Goal: Task Accomplishment & Management: Complete application form

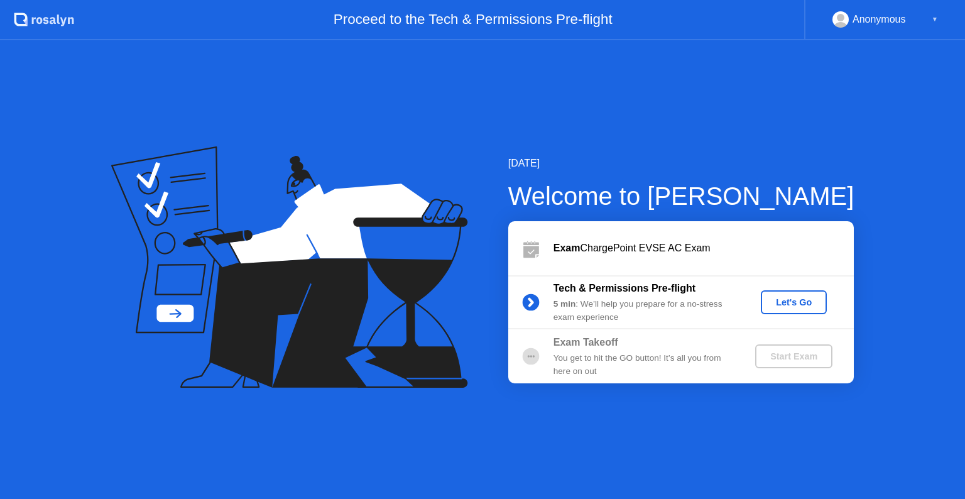
click at [792, 303] on div "Let's Go" at bounding box center [794, 302] width 56 height 10
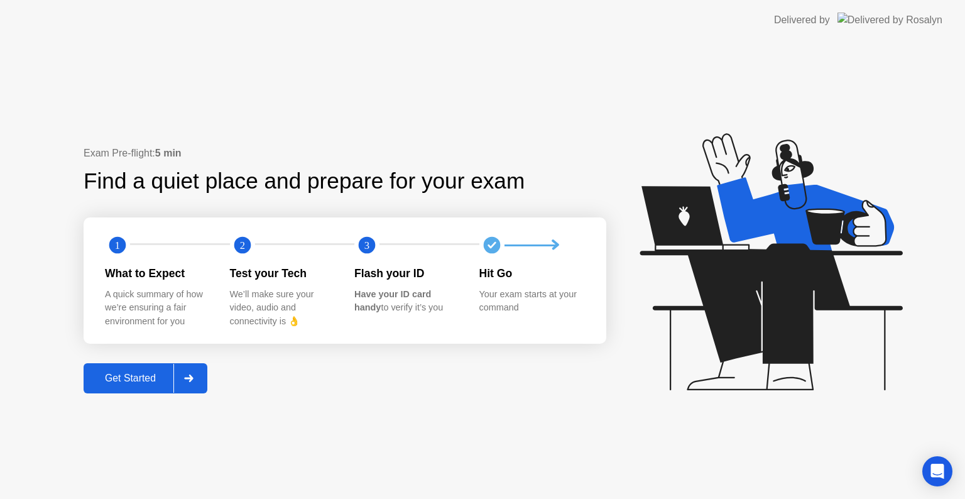
click at [142, 378] on div "Get Started" at bounding box center [130, 377] width 86 height 11
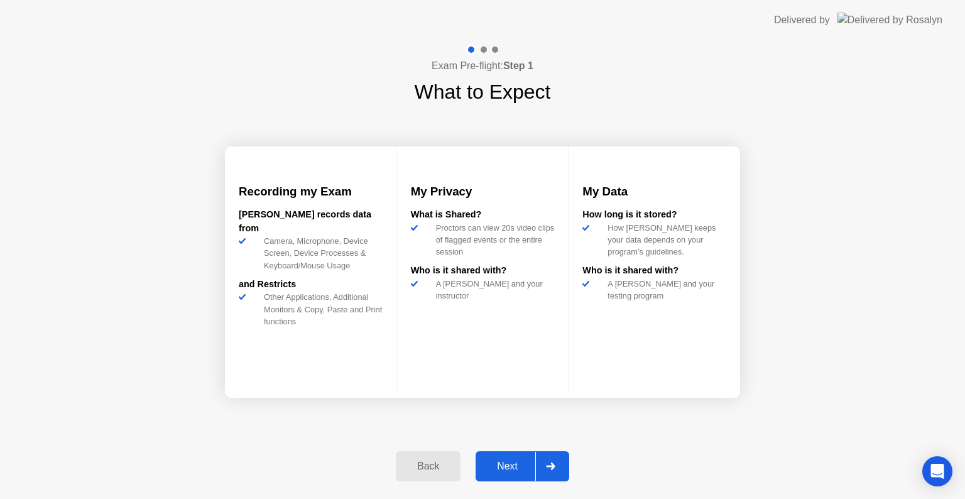
click at [521, 460] on div "Next" at bounding box center [507, 465] width 56 height 11
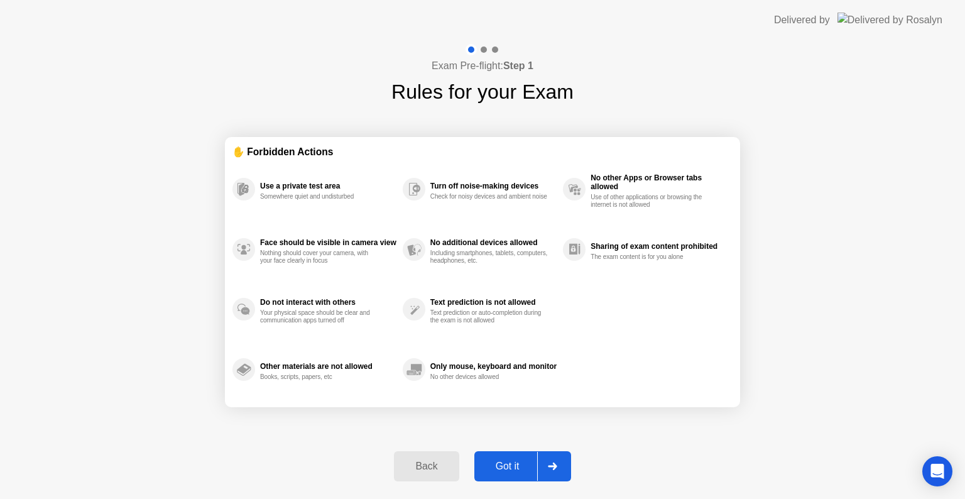
click at [521, 460] on div "Got it" at bounding box center [507, 465] width 59 height 11
select select "**********"
select select "*******"
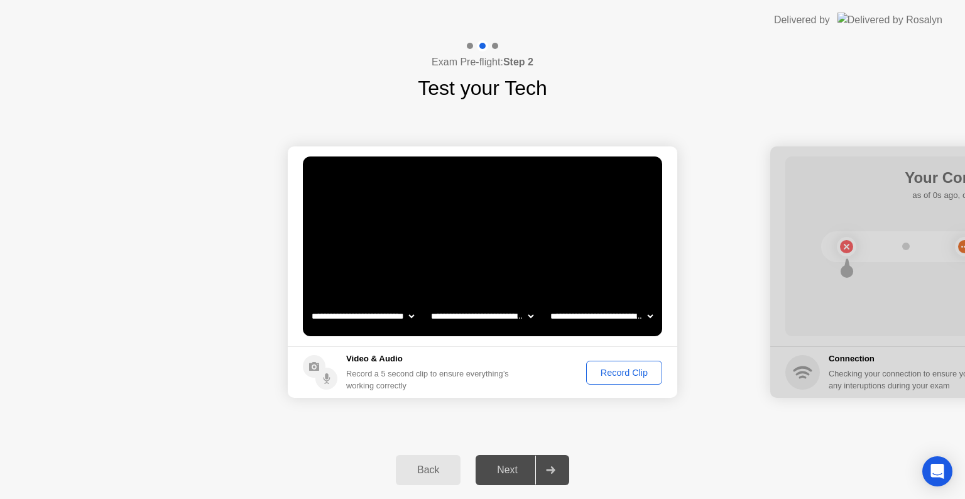
click at [638, 368] on div "Record Clip" at bounding box center [623, 372] width 67 height 10
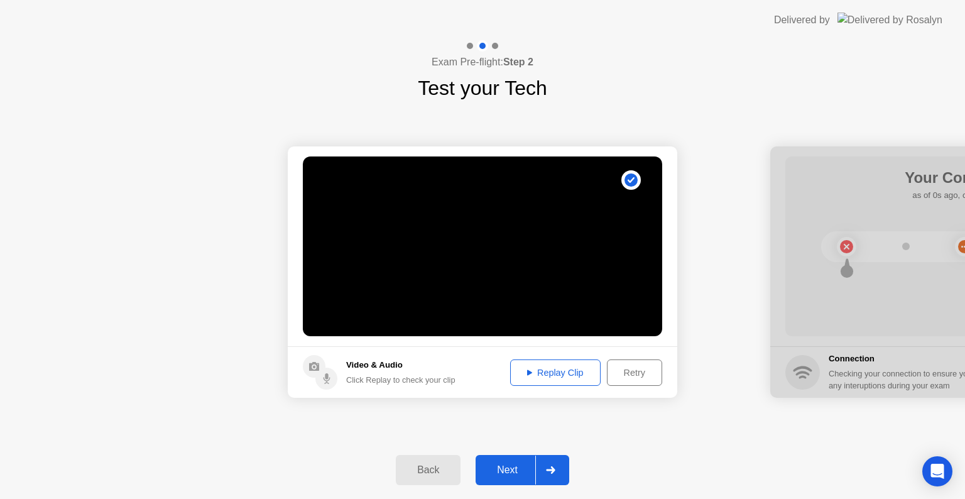
click at [544, 372] on div "Replay Clip" at bounding box center [555, 372] width 82 height 10
click at [516, 467] on div "Next" at bounding box center [507, 469] width 56 height 11
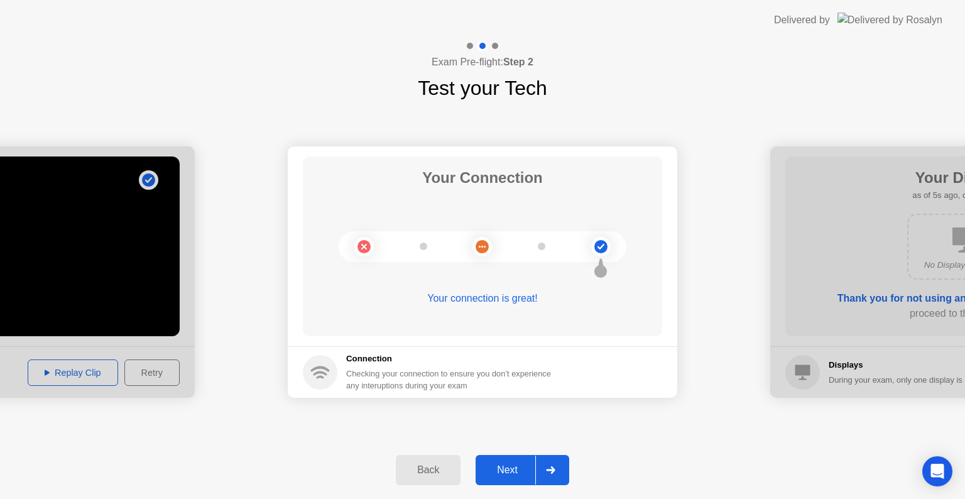
click at [521, 465] on div "Next" at bounding box center [507, 469] width 56 height 11
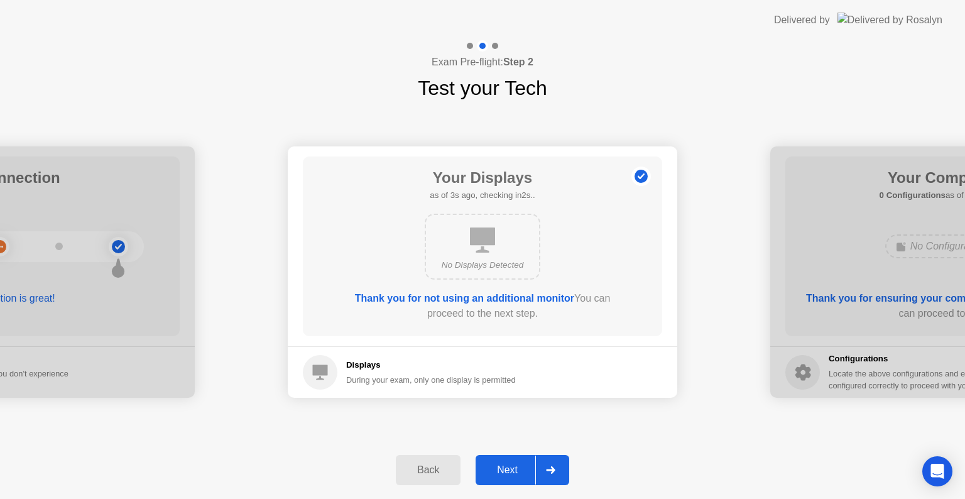
click at [511, 476] on div "Next" at bounding box center [507, 469] width 56 height 11
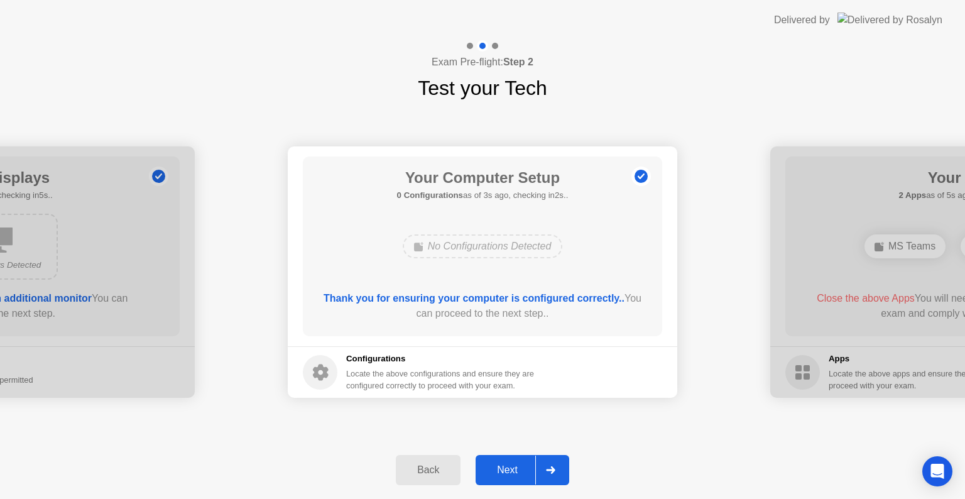
click at [511, 476] on div "Next" at bounding box center [507, 469] width 56 height 11
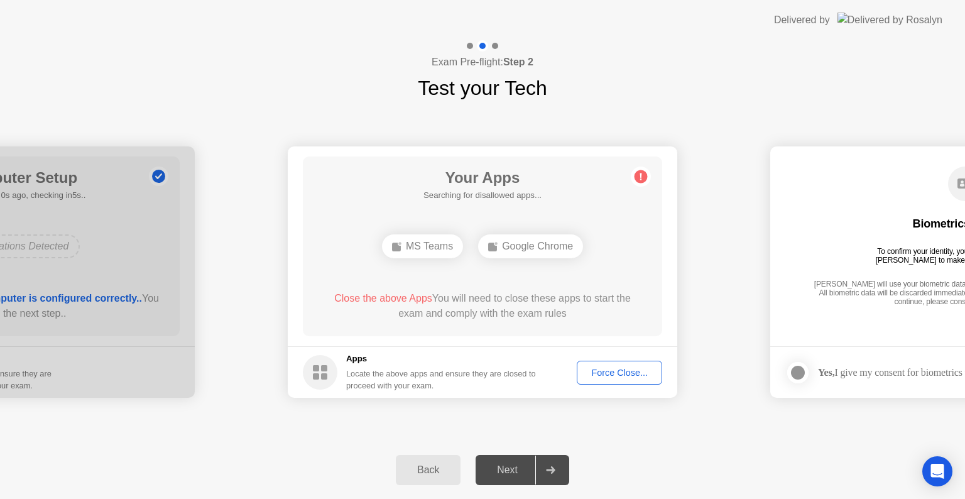
click at [598, 367] on div "Force Close..." at bounding box center [619, 372] width 77 height 10
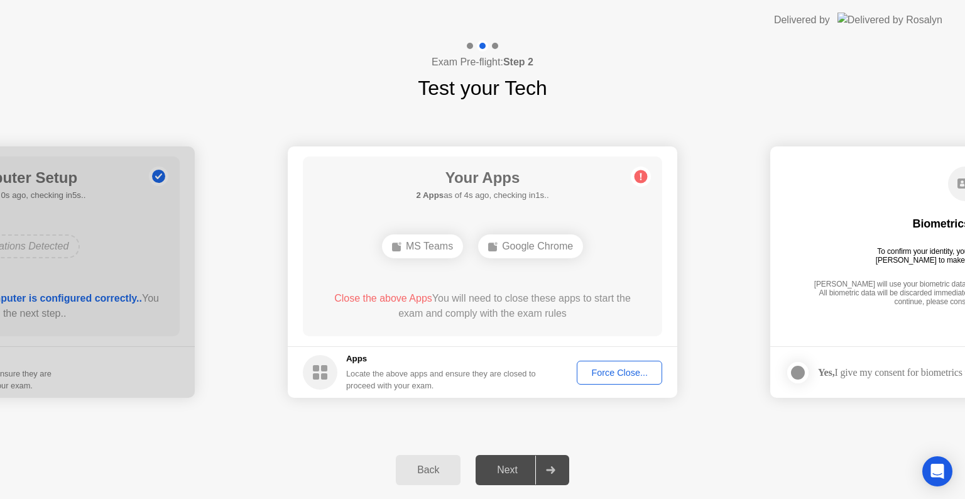
click at [397, 298] on span "Close the above Apps" at bounding box center [383, 298] width 98 height 11
click at [631, 374] on div "Force Close..." at bounding box center [619, 372] width 77 height 10
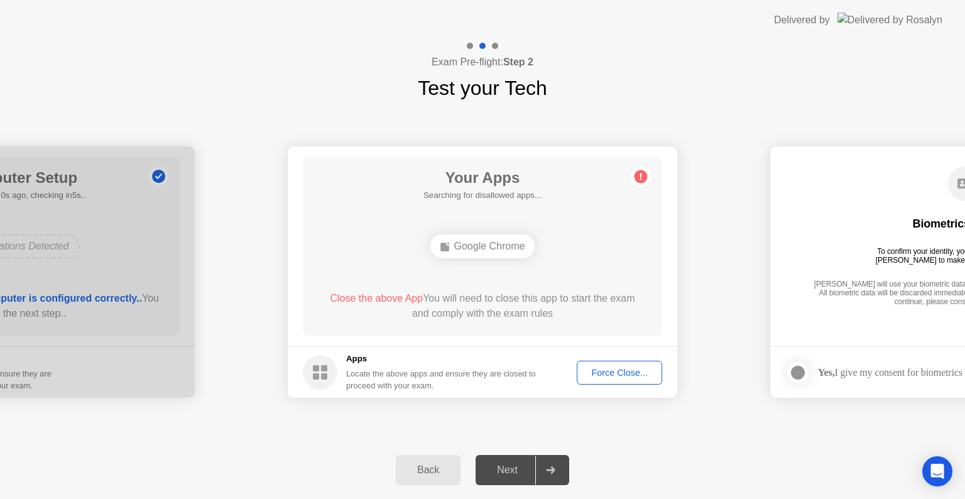
click at [482, 249] on div "Google Chrome" at bounding box center [482, 246] width 105 height 24
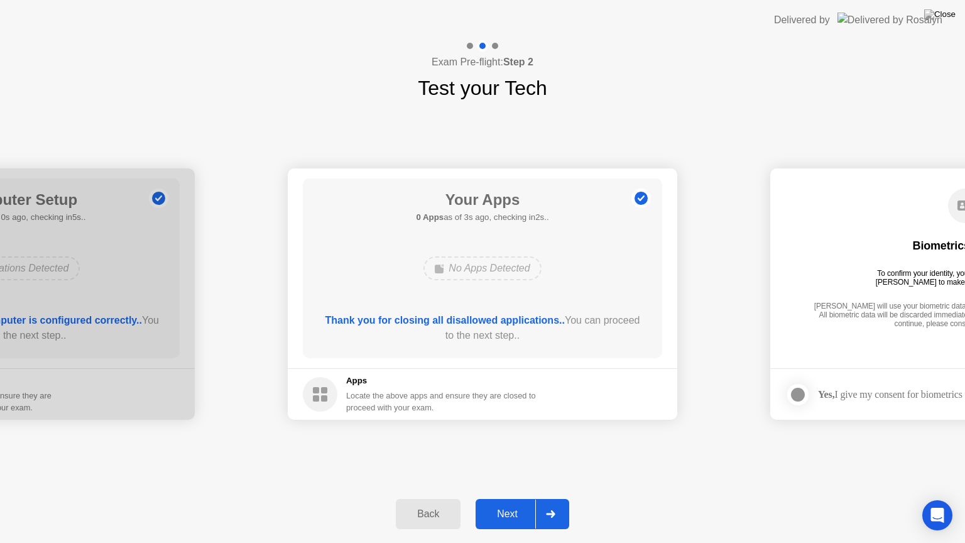
click at [515, 498] on div "Next" at bounding box center [507, 513] width 56 height 11
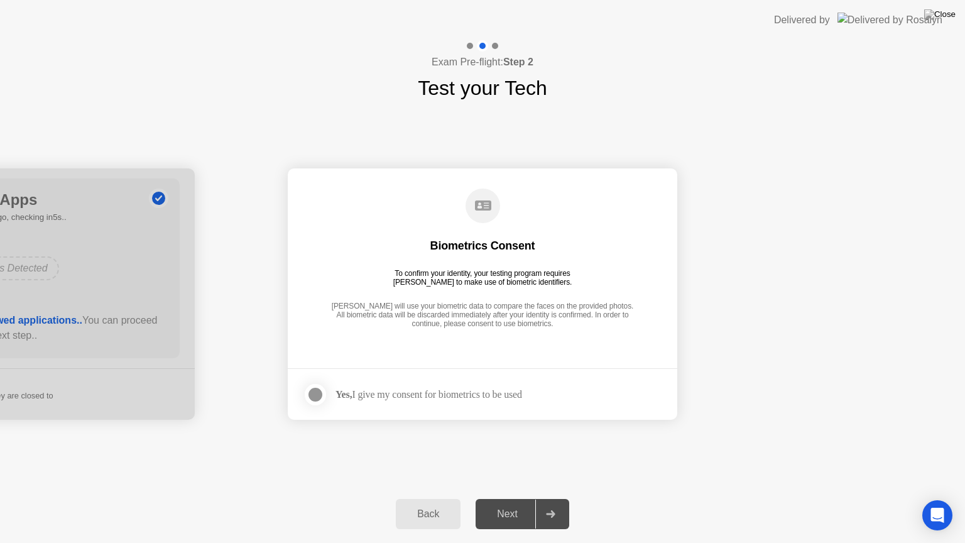
click at [515, 498] on div "Next" at bounding box center [507, 513] width 56 height 11
click at [511, 498] on div "Next" at bounding box center [507, 513] width 56 height 11
click at [312, 391] on div at bounding box center [315, 394] width 15 height 15
click at [519, 498] on div "Next" at bounding box center [507, 513] width 56 height 11
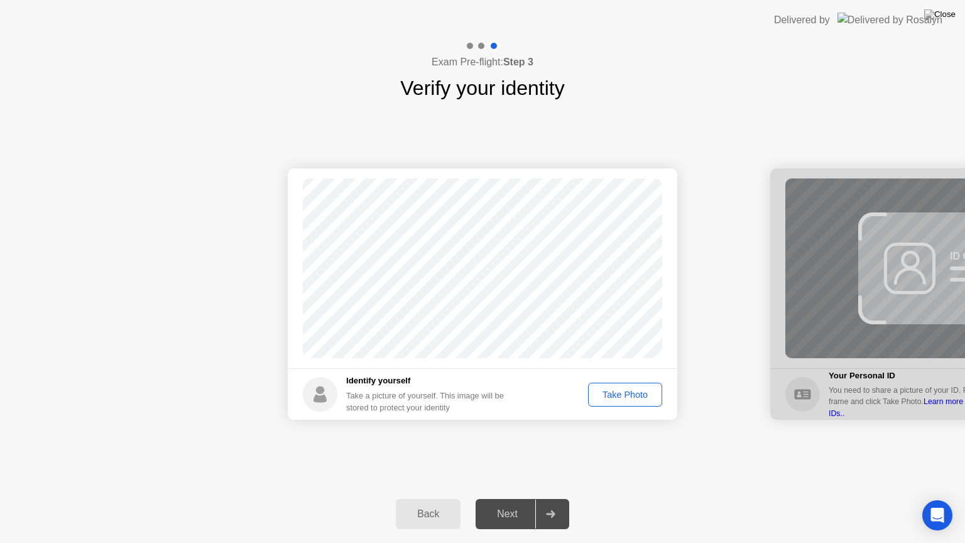
click at [619, 394] on div "Take Photo" at bounding box center [624, 394] width 65 height 10
click at [516, 498] on button "Next" at bounding box center [523, 514] width 94 height 30
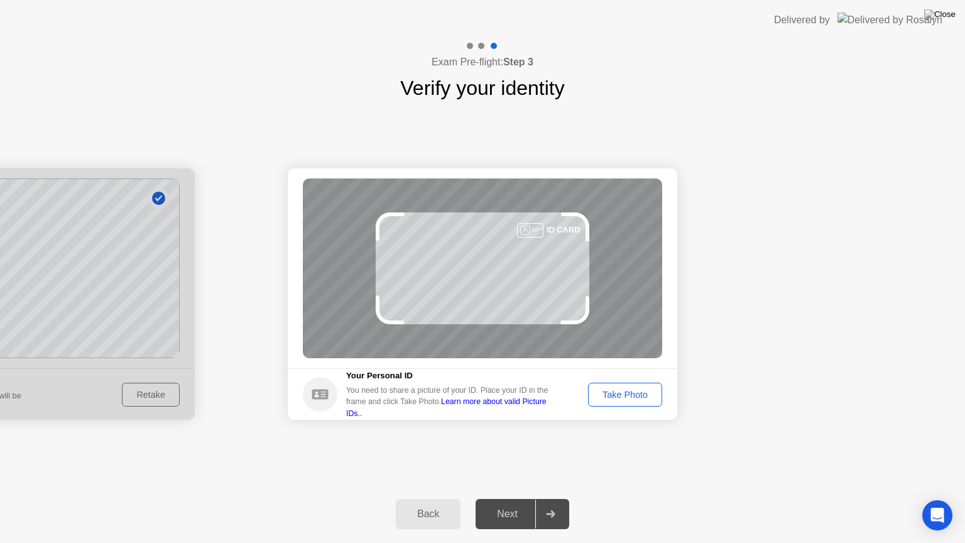
click at [643, 395] on div "Take Photo" at bounding box center [624, 394] width 65 height 10
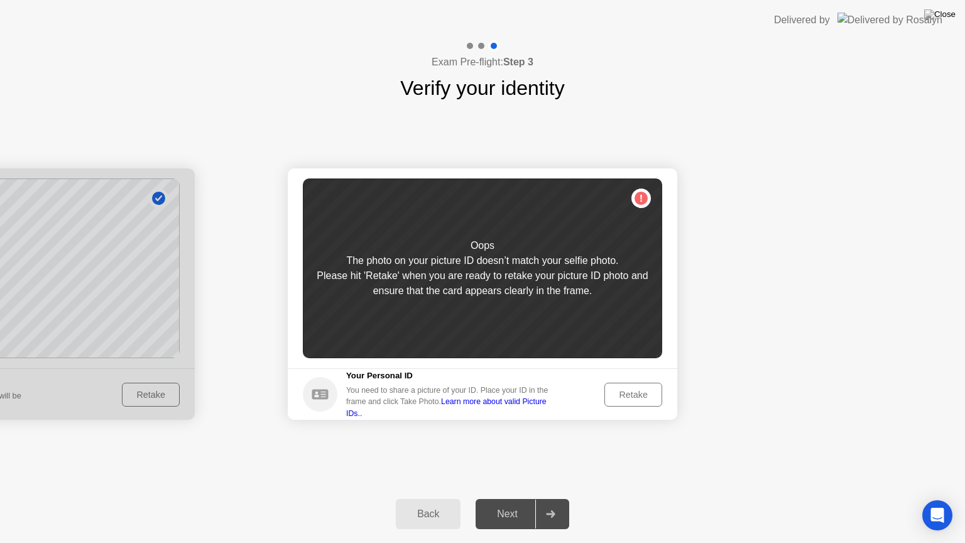
click at [628, 391] on div "Retake" at bounding box center [633, 394] width 49 height 10
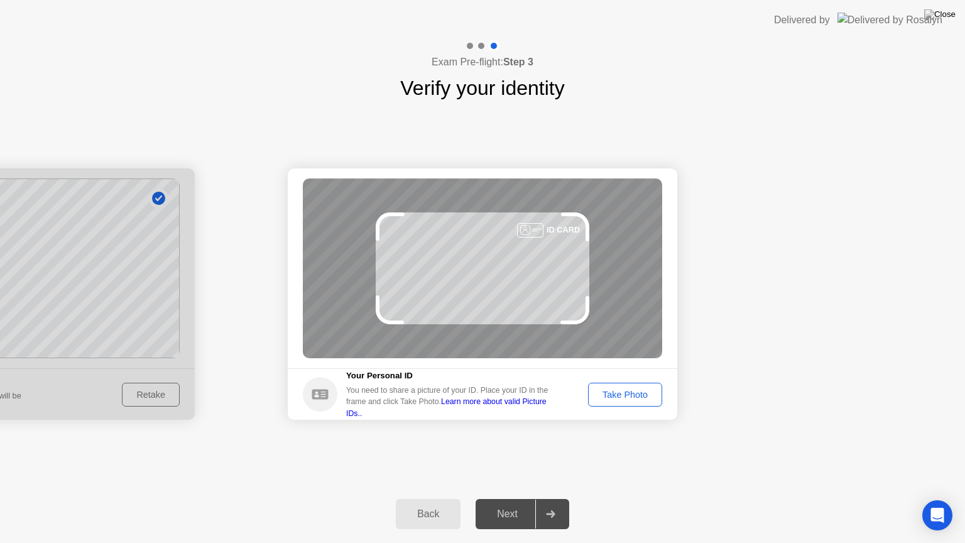
click at [628, 391] on div "Take Photo" at bounding box center [624, 394] width 65 height 10
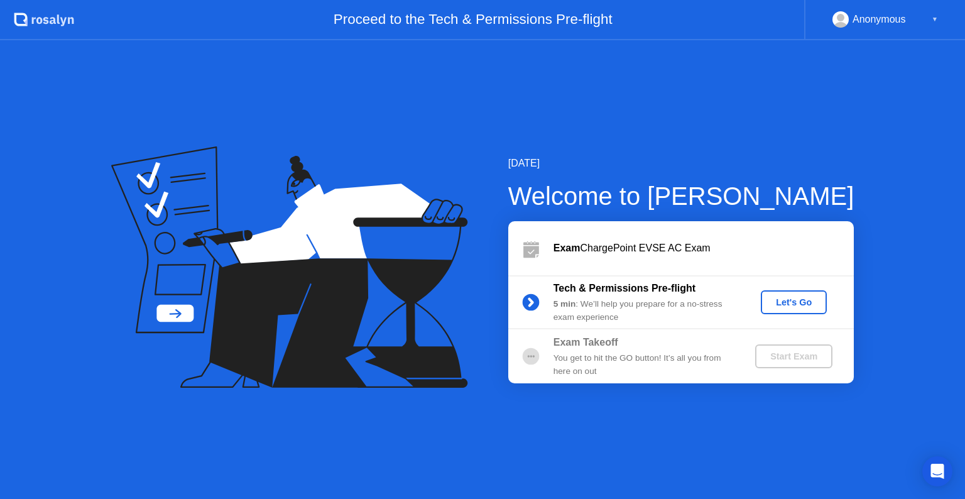
click at [788, 303] on div "Let's Go" at bounding box center [794, 302] width 56 height 10
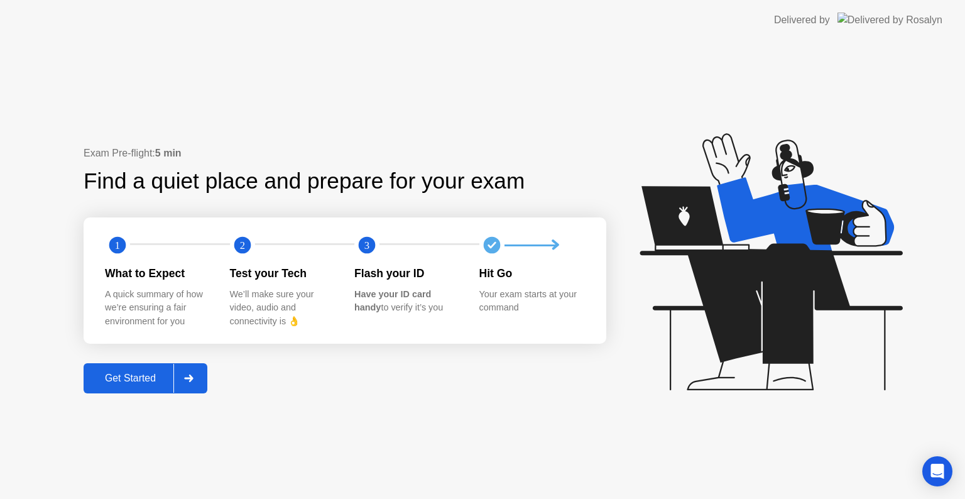
click at [143, 378] on div "Get Started" at bounding box center [130, 377] width 86 height 11
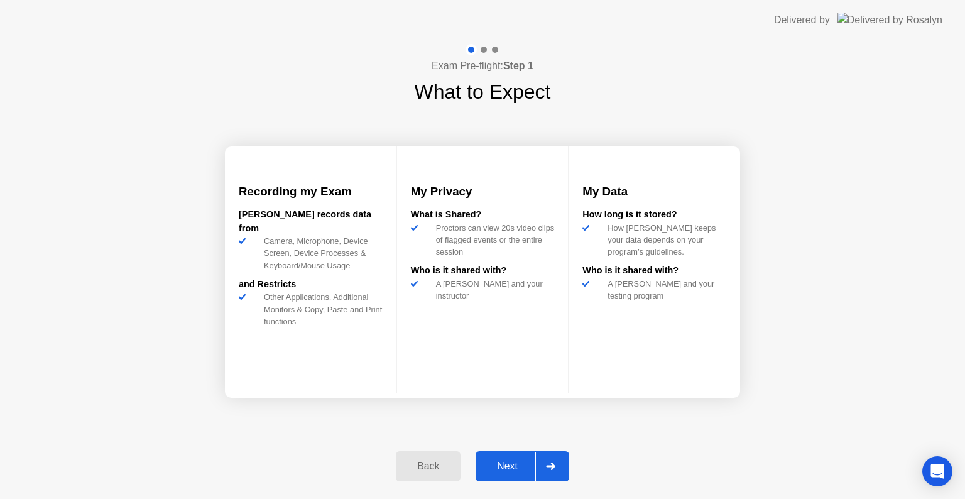
click at [504, 464] on div "Next" at bounding box center [507, 465] width 56 height 11
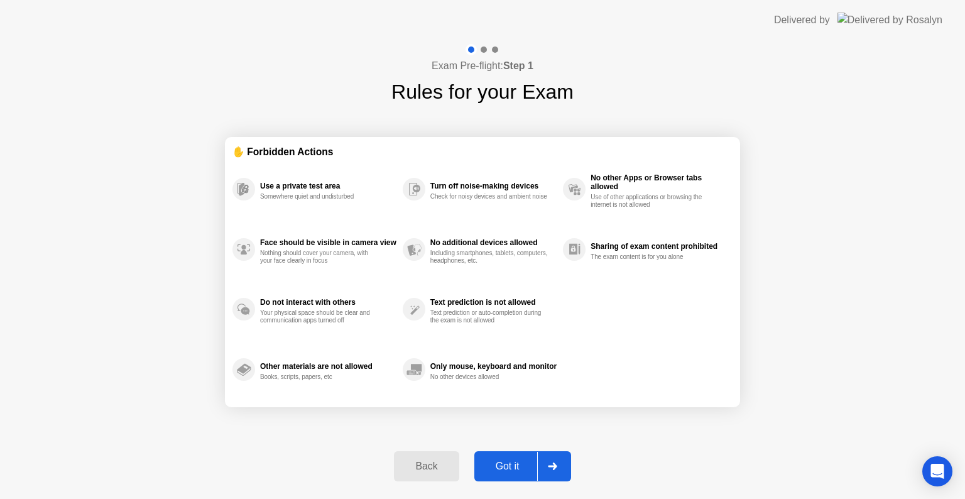
click at [521, 464] on div "Got it" at bounding box center [507, 465] width 59 height 11
select select "**********"
select select "*******"
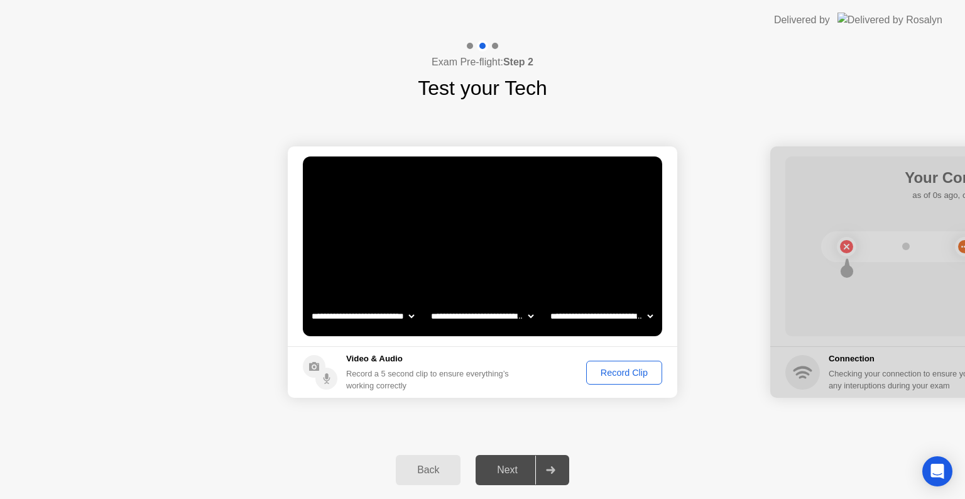
click at [628, 369] on div "Record Clip" at bounding box center [623, 372] width 67 height 10
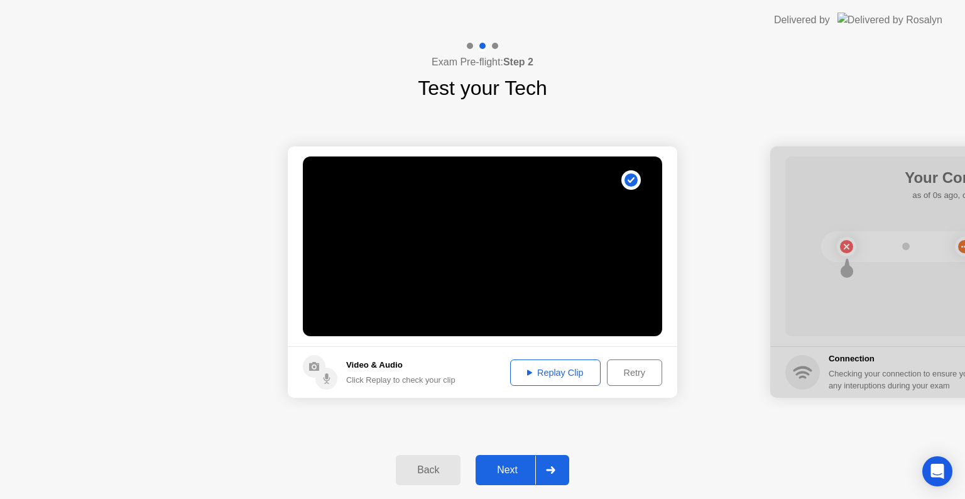
click at [555, 368] on div "Replay Clip" at bounding box center [555, 372] width 82 height 10
click at [527, 371] on icon at bounding box center [529, 372] width 5 height 6
click at [519, 470] on div "Next" at bounding box center [507, 469] width 56 height 11
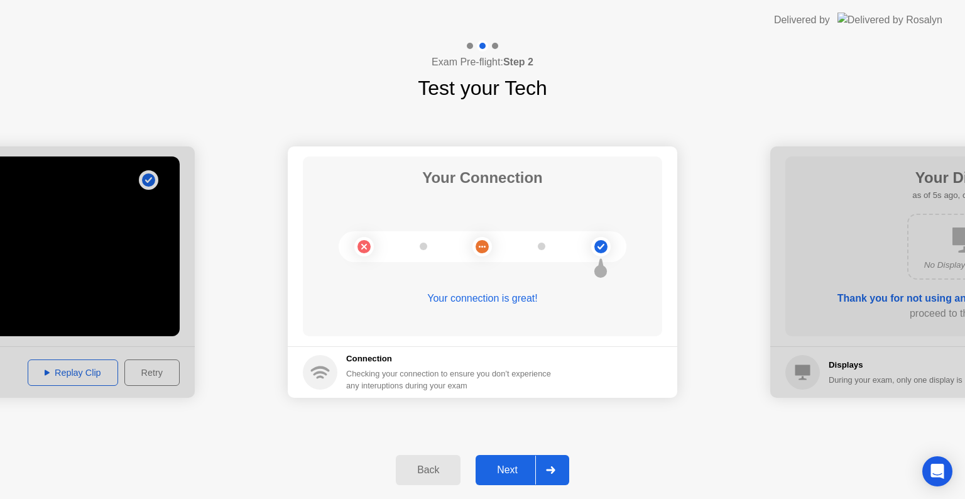
click at [510, 465] on div "Next" at bounding box center [507, 469] width 56 height 11
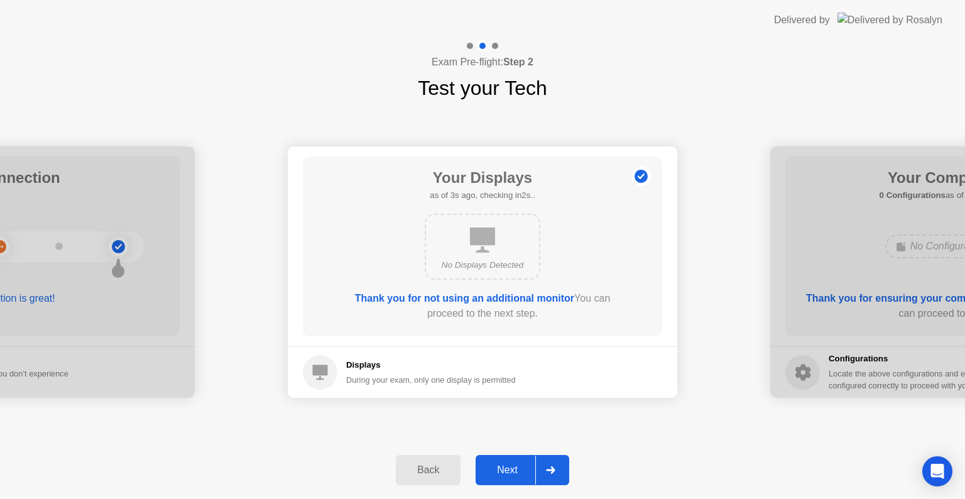
click at [506, 482] on button "Next" at bounding box center [523, 470] width 94 height 30
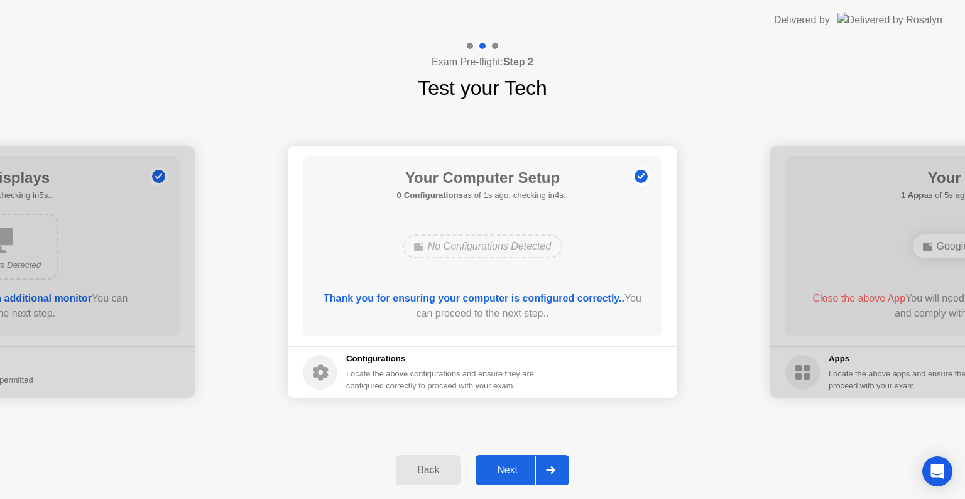
click at [514, 470] on div "Next" at bounding box center [507, 469] width 56 height 11
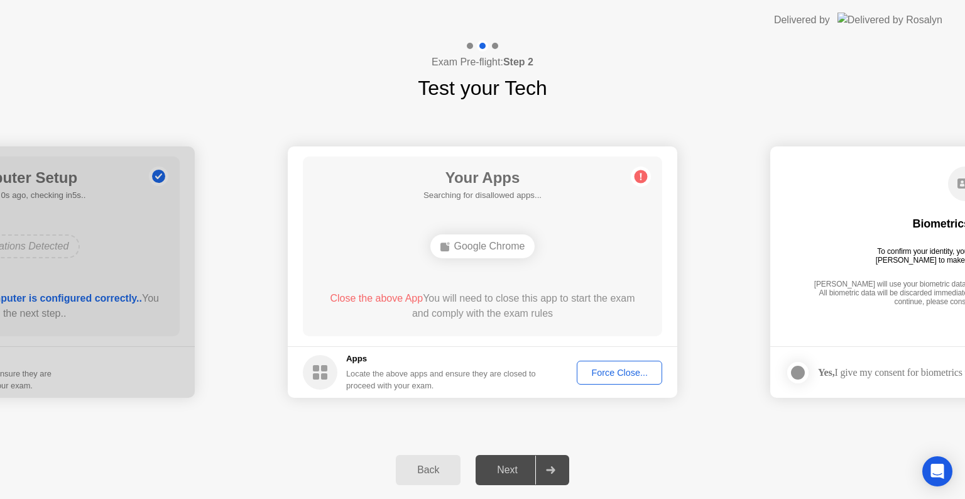
click at [503, 244] on div "Google Chrome" at bounding box center [482, 246] width 105 height 24
click at [608, 369] on div "Force Close..." at bounding box center [619, 372] width 77 height 10
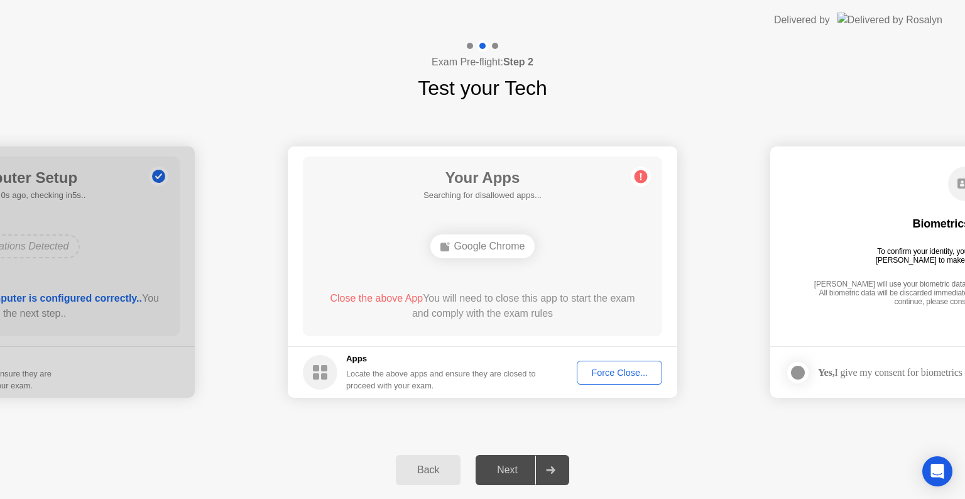
click at [612, 373] on div "Force Close..." at bounding box center [619, 372] width 77 height 10
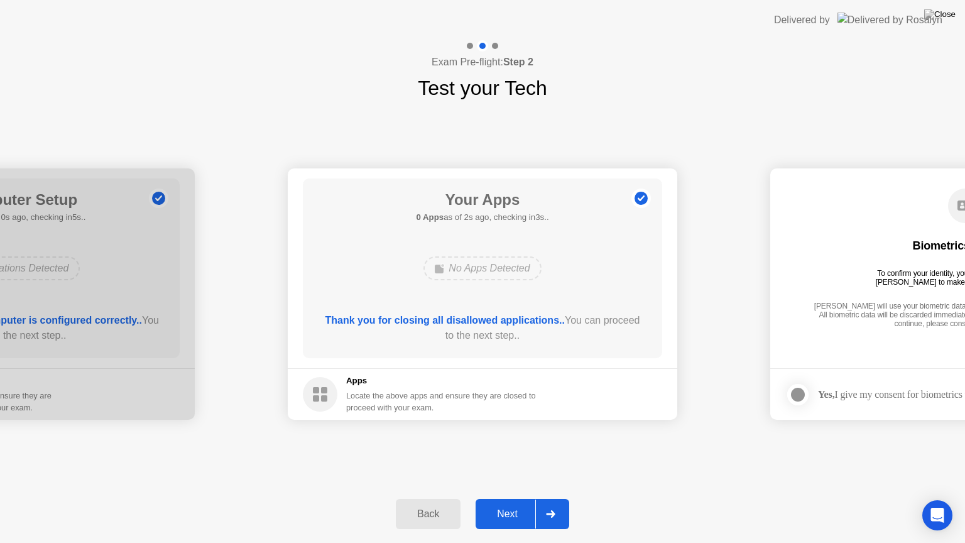
click at [505, 498] on div "Next" at bounding box center [507, 513] width 56 height 11
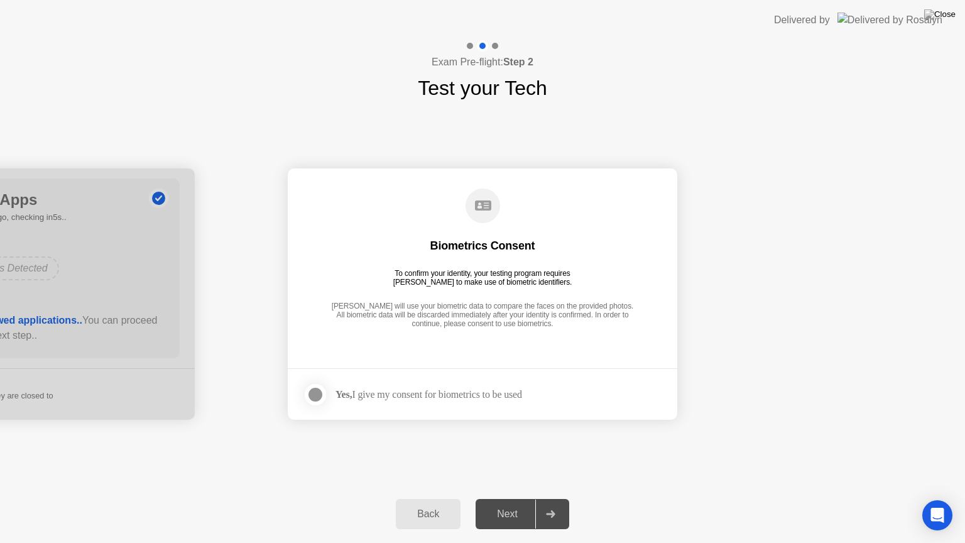
click at [317, 393] on div at bounding box center [315, 394] width 15 height 15
click at [509, 498] on div "Next" at bounding box center [507, 513] width 56 height 11
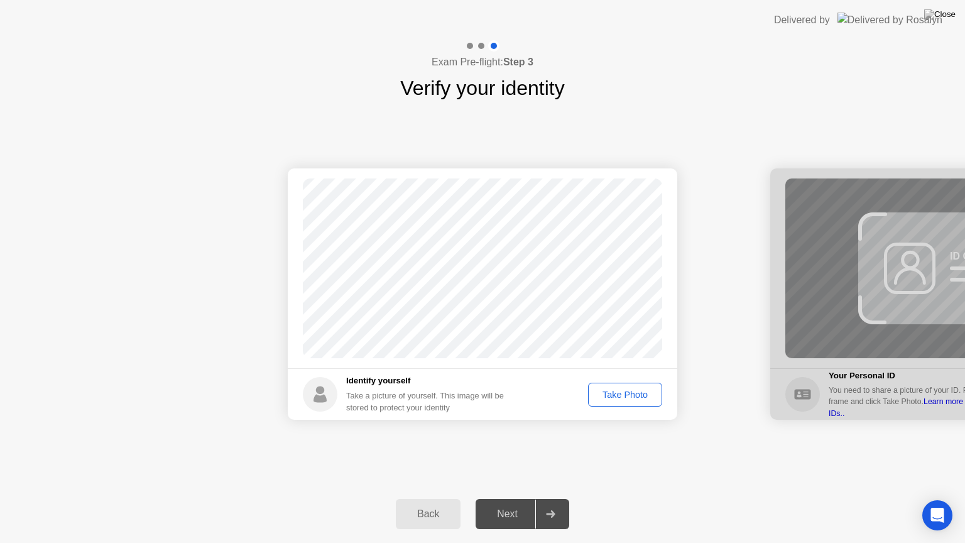
click at [615, 399] on div "Take Photo" at bounding box center [624, 394] width 65 height 10
click at [515, 498] on div "Next" at bounding box center [507, 513] width 56 height 11
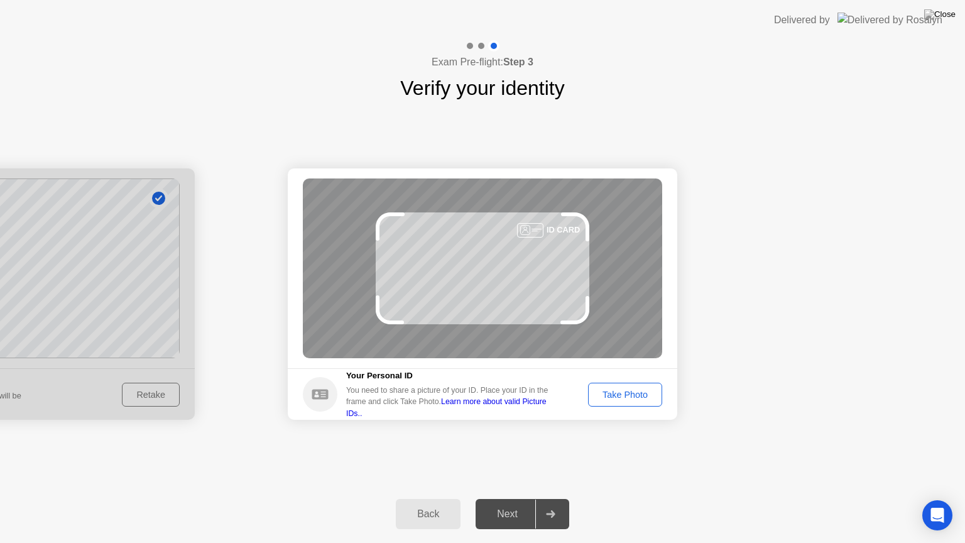
click at [643, 389] on div "Take Photo" at bounding box center [624, 394] width 65 height 10
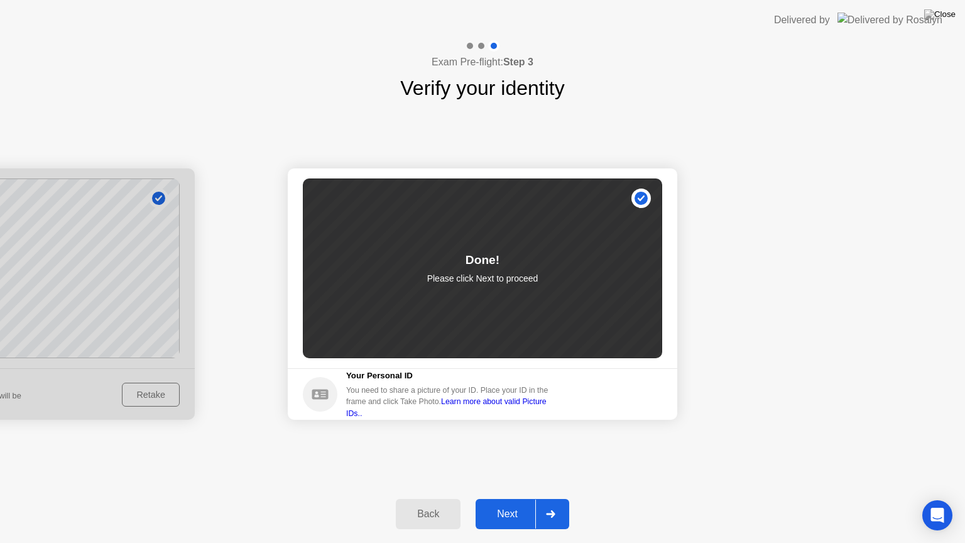
click at [516, 498] on div "Next" at bounding box center [507, 513] width 56 height 11
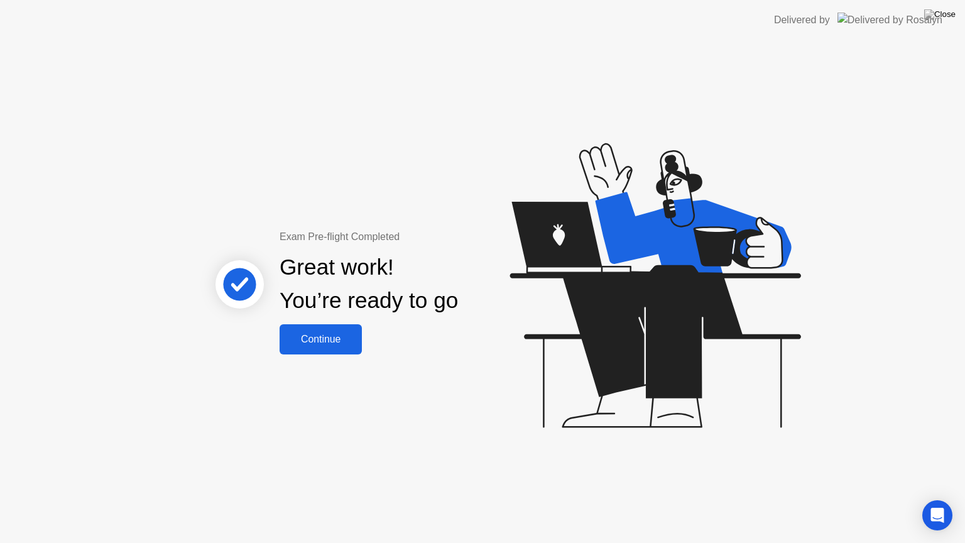
click at [337, 334] on div "Continue" at bounding box center [320, 339] width 75 height 11
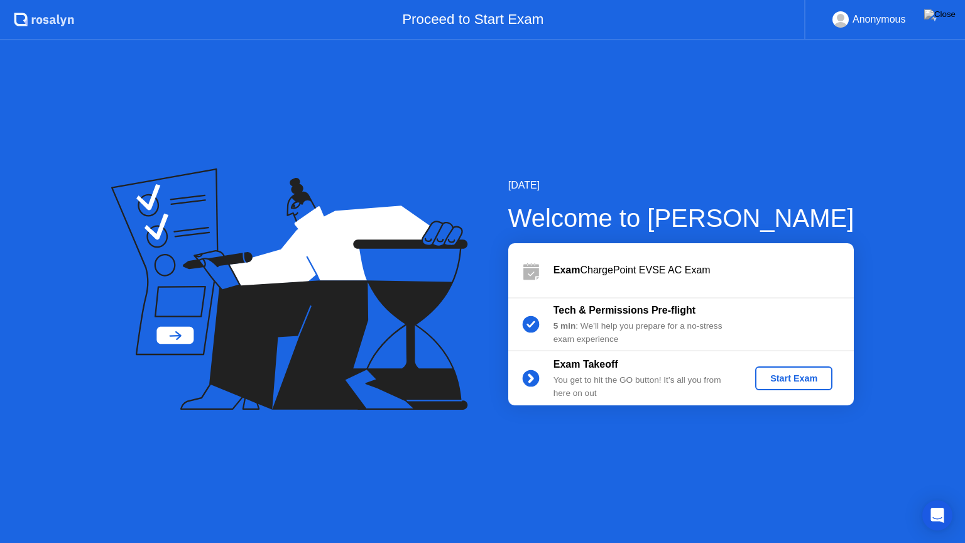
click at [800, 369] on button "Start Exam" at bounding box center [793, 378] width 77 height 24
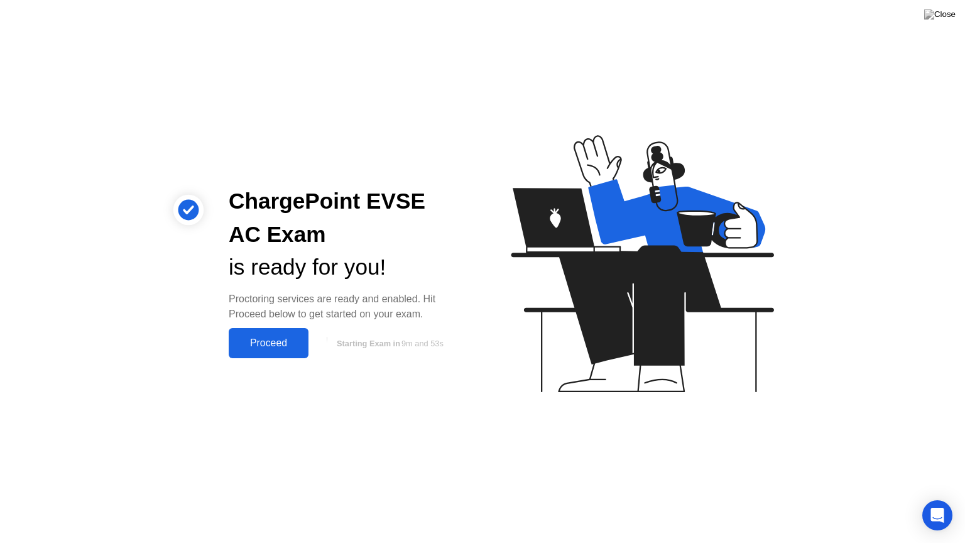
click at [276, 342] on div "Proceed" at bounding box center [268, 342] width 72 height 11
